Goal: Entertainment & Leisure: Consume media (video, audio)

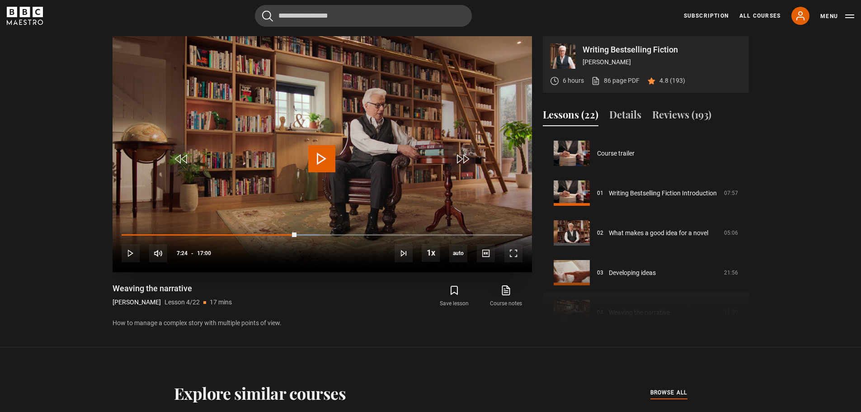
scroll to position [119, 0]
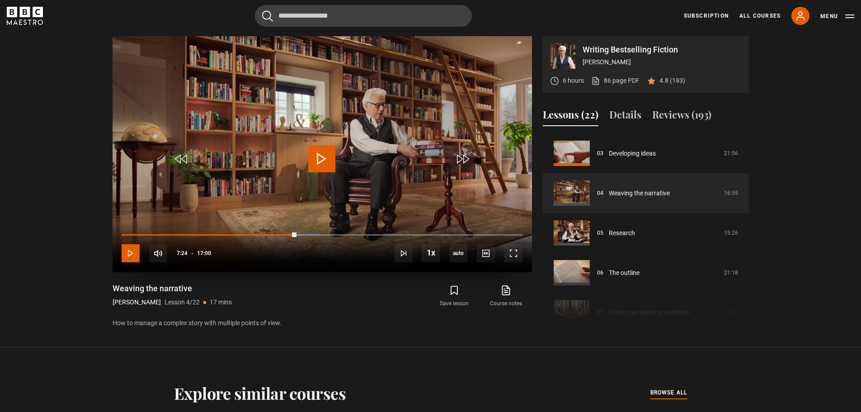
click at [132, 254] on span "Video Player" at bounding box center [131, 253] width 18 height 18
click at [286, 234] on div "Loaded : 50.00% 06:57 06:56" at bounding box center [322, 234] width 400 height 3
click at [189, 235] on div "Loaded : 46.08% 02:51 02:51" at bounding box center [322, 234] width 400 height 3
click at [131, 257] on span "Video Player" at bounding box center [131, 253] width 18 height 18
click at [321, 157] on span "Video Player" at bounding box center [321, 158] width 27 height 27
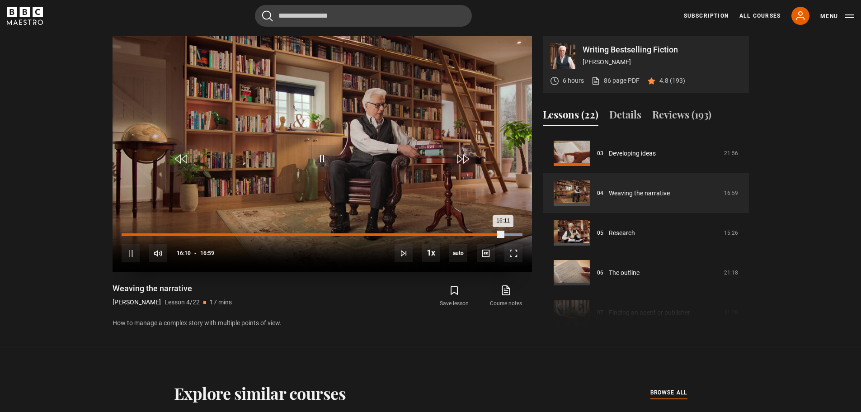
click at [489, 236] on div "Loaded : 100.00% 15:37 16:11" at bounding box center [322, 234] width 400 height 3
click at [492, 235] on div "15:42" at bounding box center [307, 234] width 370 height 3
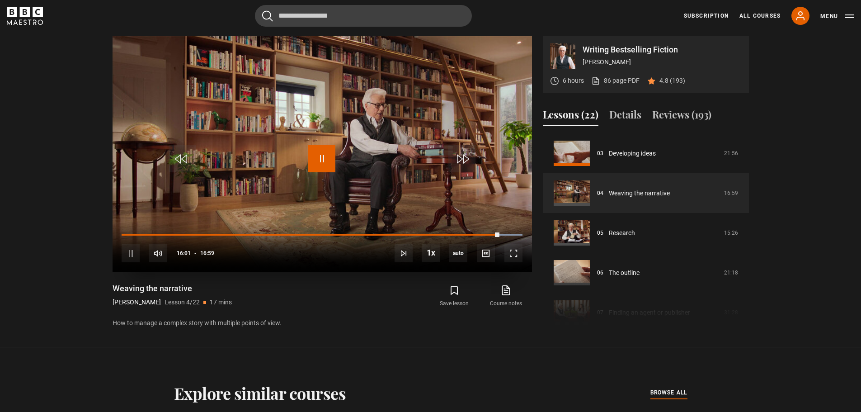
click at [321, 156] on span "Video Player" at bounding box center [321, 158] width 27 height 27
click at [127, 251] on span "Video Player" at bounding box center [131, 253] width 18 height 18
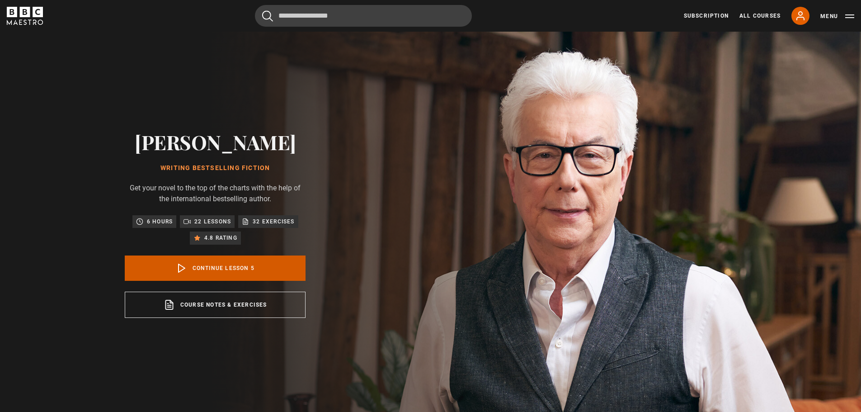
drag, startPoint x: 0, startPoint y: 0, endPoint x: 195, endPoint y: 272, distance: 334.5
click at [195, 272] on link "Continue lesson 5" at bounding box center [215, 267] width 181 height 25
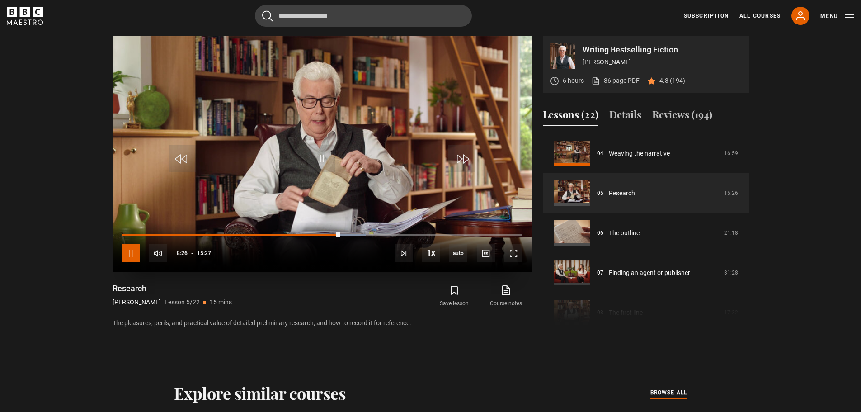
click at [132, 255] on span "Video Player" at bounding box center [131, 253] width 18 height 18
